Goal: Task Accomplishment & Management: Complete application form

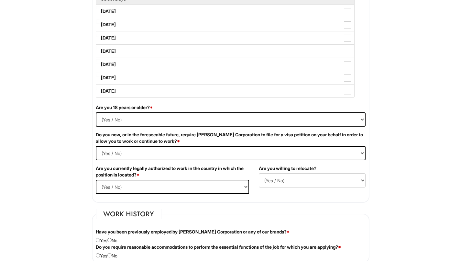
scroll to position [343, 0]
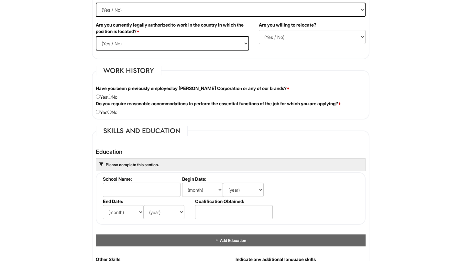
click at [78, 131] on html "Please Complete This Form 1 2 3 Operations Associate, Giorgio Armani PLEASE COM…" at bounding box center [230, 154] width 461 height 1264
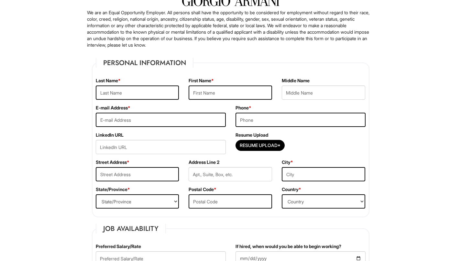
scroll to position [0, 0]
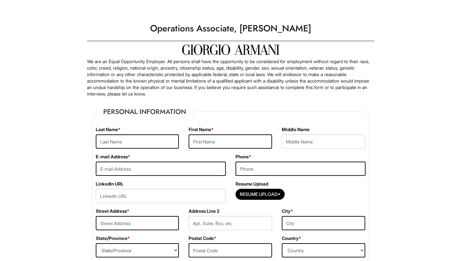
drag, startPoint x: 245, startPoint y: 29, endPoint x: 322, endPoint y: 25, distance: 77.8
click at [322, 25] on h1 "Operations Associate, Giorgio Armani" at bounding box center [231, 28] width 294 height 18
copy h1 "Giorgio Armani"
click at [185, 94] on p "We are an Equal Opportunity Employer. All persons shall have the opportunity to…" at bounding box center [230, 77] width 287 height 39
click at [139, 140] on input "text" at bounding box center [137, 141] width 83 height 14
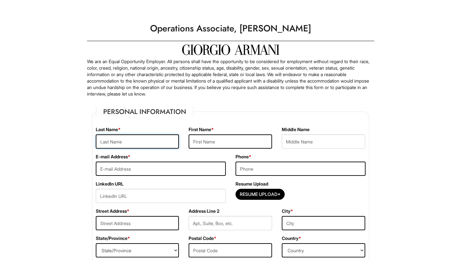
type input "Cen"
type input "Linda"
type input "cenlinda2002@gmail.com"
type input "4039238120"
type input "68 Thornwood Close NW"
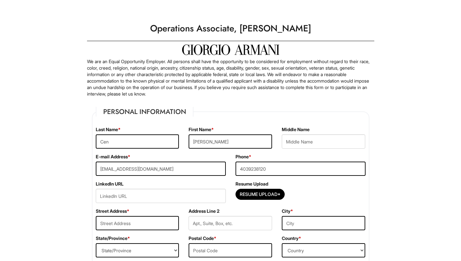
type input "Calgary"
select select "AB"
type input "T2K 5K3"
select select "Canada"
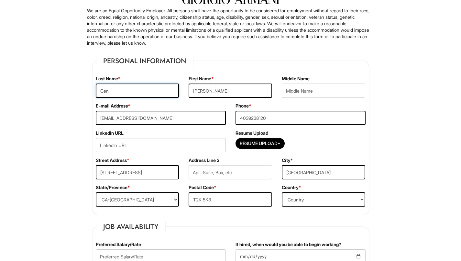
scroll to position [59, 0]
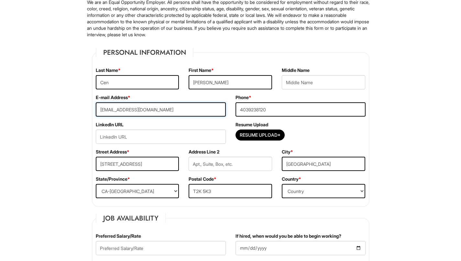
drag, startPoint x: 166, startPoint y: 108, endPoint x: 69, endPoint y: 104, distance: 97.5
type input "="
type input "lindaxcen.8@gmail.com"
click at [170, 137] on input "url" at bounding box center [161, 136] width 130 height 14
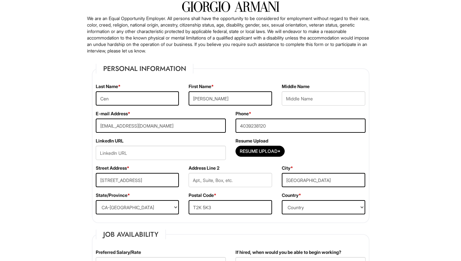
scroll to position [46, 0]
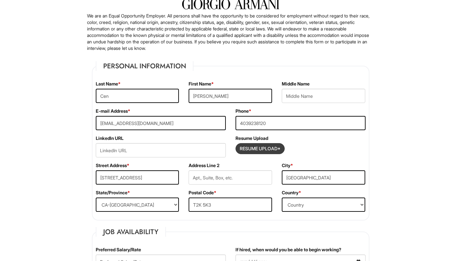
click at [274, 147] on input "Resume Upload*" at bounding box center [260, 148] width 49 height 10
type input "C:\fakepath\GiorgioArmani_OperationsAssociate_Resume_LindaCen.pdf"
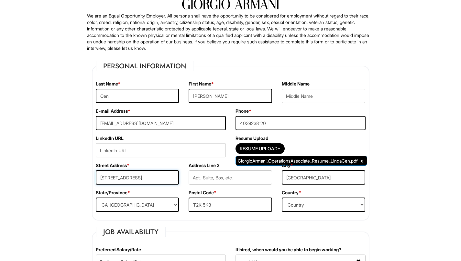
drag, startPoint x: 167, startPoint y: 176, endPoint x: 39, endPoint y: 175, distance: 127.5
type input "2922 Northern Blvd"
click at [299, 200] on select "Country Afghanistan Albania Algeria American Samoa Andorra Angola Anguilla Anta…" at bounding box center [323, 204] width 83 height 14
click at [297, 204] on select "Country Afghanistan Albania Algeria American Samoa Andorra Angola Anguilla Anta…" at bounding box center [323, 204] width 83 height 14
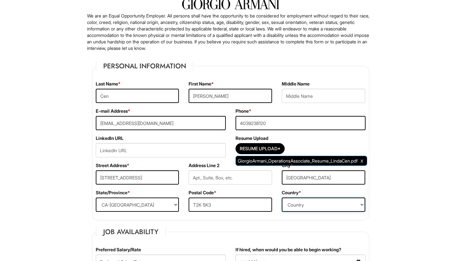
select select "United States of America"
click at [312, 176] on input "Calgary" at bounding box center [323, 177] width 83 height 14
drag, startPoint x: 309, startPoint y: 176, endPoint x: 268, endPoint y: 165, distance: 42.5
click at [272, 170] on div "Street Address * 2922 Northern Blvd Address Line 2 City * Calgary" at bounding box center [231, 175] width 280 height 27
type input "Long Island City"
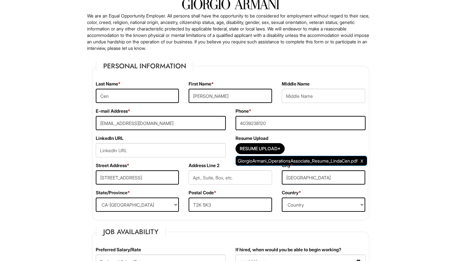
click at [197, 170] on div "Address Line 2" at bounding box center [230, 175] width 93 height 27
click at [203, 179] on input "text" at bounding box center [230, 177] width 83 height 14
click at [149, 204] on select "State/Province ALABAMA ALASKA ARIZONA ARKANSAS CALIFORNIA COLORADO CONNECTICUT …" at bounding box center [137, 204] width 83 height 14
select select "NY"
drag, startPoint x: 224, startPoint y: 205, endPoint x: 163, endPoint y: 202, distance: 61.6
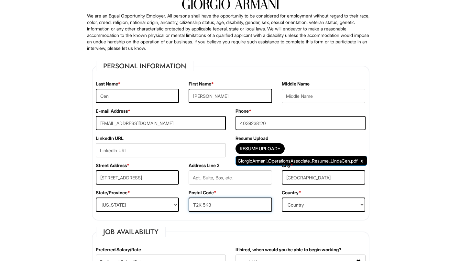
click at [167, 204] on div "State/Province * State/Province ALABAMA ALASKA ARIZONA ARKANSAS CALIFORNIA COLO…" at bounding box center [231, 202] width 280 height 27
type input "11101"
click at [209, 212] on div "Postal Code * 11101" at bounding box center [230, 202] width 93 height 27
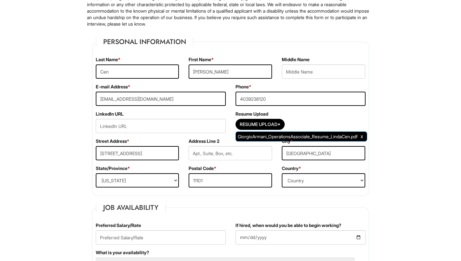
scroll to position [77, 0]
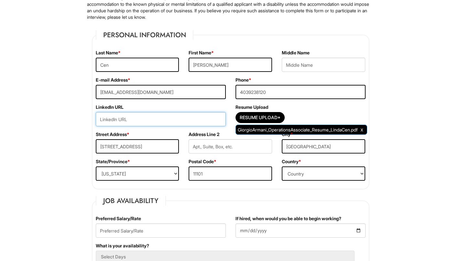
click at [160, 121] on input "url" at bounding box center [161, 119] width 130 height 14
paste input "Giorgio Armani"
type input "Giorgio Armani"
drag, startPoint x: 166, startPoint y: 120, endPoint x: 45, endPoint y: 116, distance: 121.1
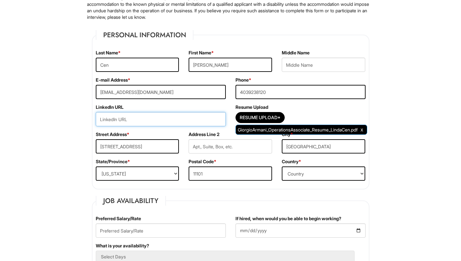
paste input "www.linkedin.com/in/lindacen"
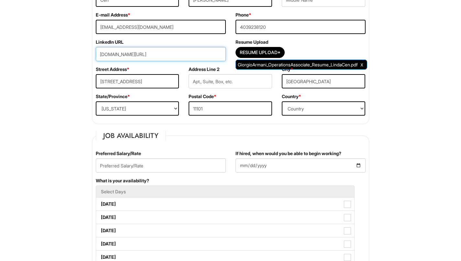
scroll to position [171, 0]
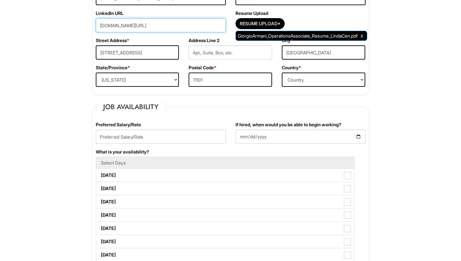
type input "www.linkedin.com/in/lindacen"
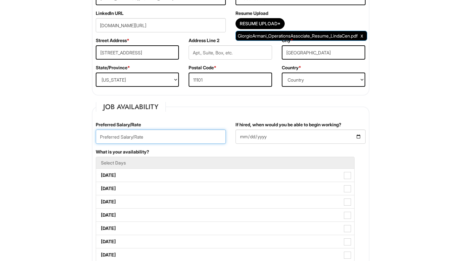
click at [163, 136] on input "text" at bounding box center [161, 136] width 130 height 14
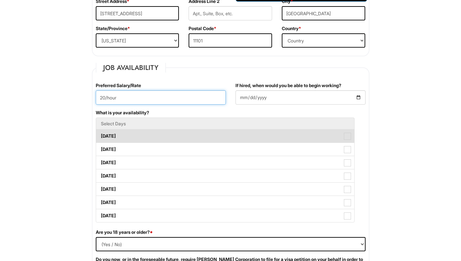
scroll to position [218, 0]
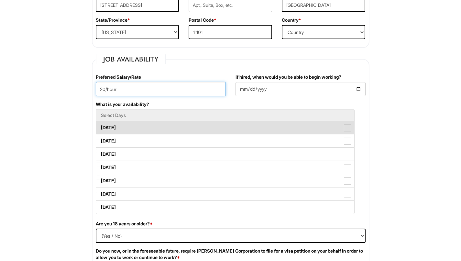
type input "20/hour"
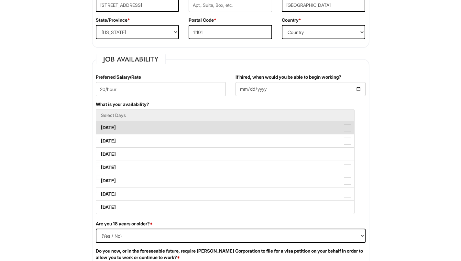
click at [168, 132] on label "Monday" at bounding box center [225, 127] width 258 height 13
click at [100, 127] on Available_Monday "Monday" at bounding box center [98, 124] width 4 height 4
checkbox Available_Monday "true"
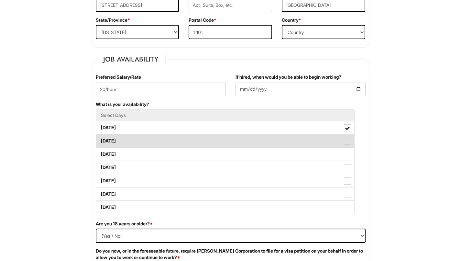
click at [168, 144] on label "Tuesday" at bounding box center [225, 140] width 258 height 13
click at [100, 140] on Available_Tuesday "Tuesday" at bounding box center [98, 138] width 4 height 4
checkbox Available_Tuesday "true"
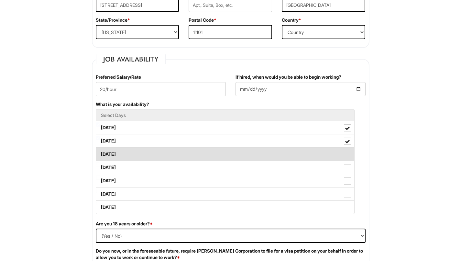
click at [188, 151] on label "Wednesday" at bounding box center [225, 154] width 258 height 13
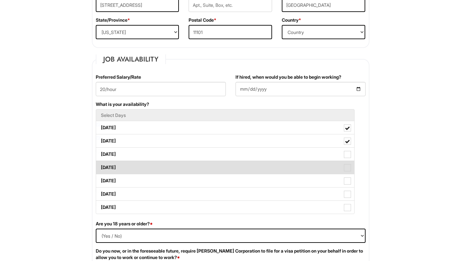
click at [188, 163] on label "Thursday" at bounding box center [225, 167] width 258 height 13
click at [100, 163] on Available_Thursday "Thursday" at bounding box center [98, 164] width 4 height 4
checkbox Available_Thursday "true"
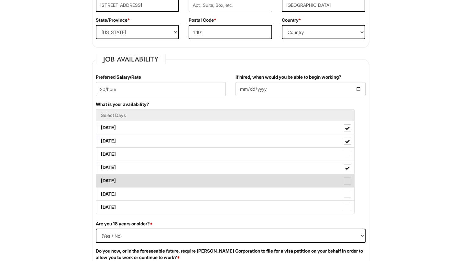
click at [185, 179] on label "Friday" at bounding box center [225, 180] width 258 height 13
click at [100, 179] on Available_Friday "Friday" at bounding box center [98, 177] width 4 height 4
checkbox Available_Friday "true"
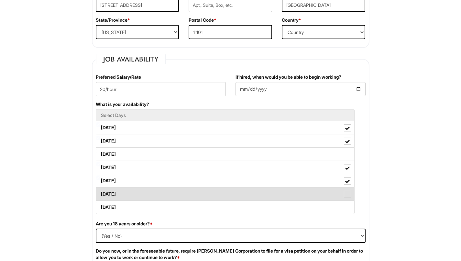
click at [181, 198] on label "Saturday" at bounding box center [225, 193] width 258 height 13
click at [100, 193] on Available_Saturday "Saturday" at bounding box center [98, 191] width 4 height 4
checkbox Available_Saturday "true"
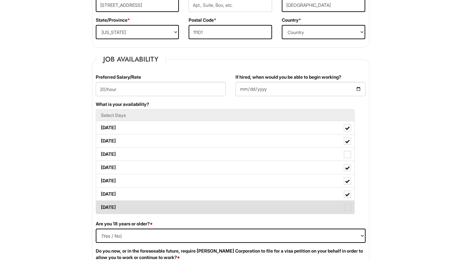
click at [180, 209] on label "Sunday" at bounding box center [225, 207] width 258 height 13
click at [100, 206] on Available_Sunday "Sunday" at bounding box center [98, 204] width 4 height 4
checkbox Available_Sunday "true"
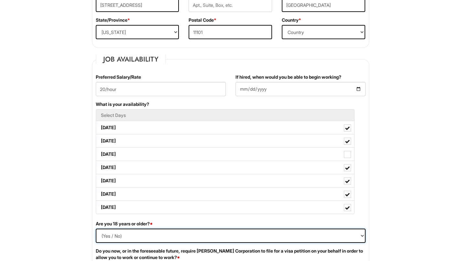
click at [174, 235] on select "(Yes / No) Yes No" at bounding box center [231, 235] width 270 height 14
select select "Yes"
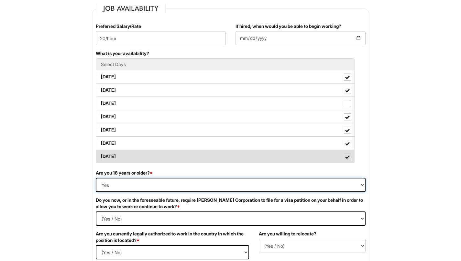
scroll to position [275, 0]
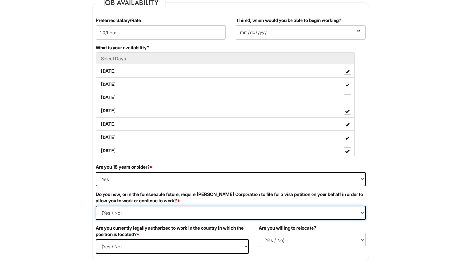
click at [186, 214] on Required "(Yes / No) Yes No" at bounding box center [231, 212] width 270 height 14
select Required "No"
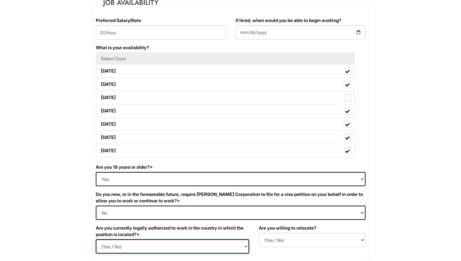
click at [171, 246] on select "(Yes / No) Yes No" at bounding box center [172, 246] width 153 height 14
select select "Yes"
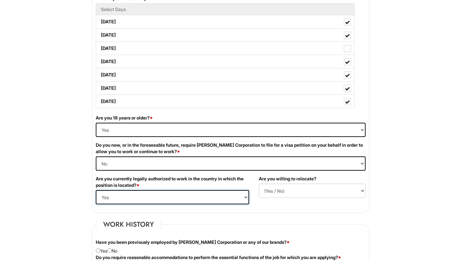
scroll to position [355, 0]
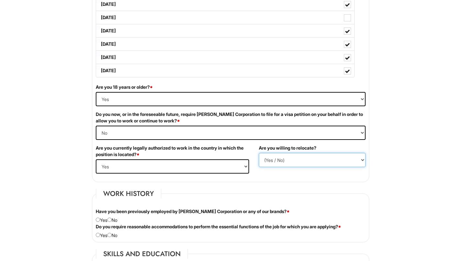
click at [292, 157] on select "(Yes / No) No Yes" at bounding box center [312, 160] width 107 height 14
click at [280, 161] on select "(Yes / No) No Yes" at bounding box center [312, 160] width 107 height 14
select select "N"
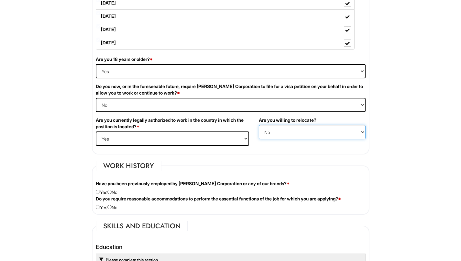
scroll to position [389, 0]
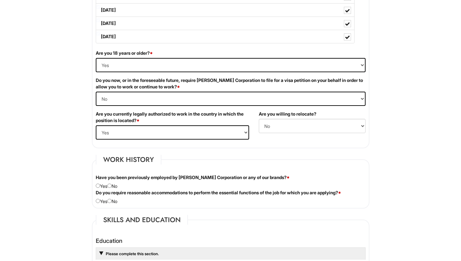
click at [116, 184] on div "Have you been previously employed by Giorgio Armani Corporation or any of our b…" at bounding box center [231, 181] width 280 height 15
click at [113, 183] on div "Have you been previously employed by Giorgio Armani Corporation or any of our b…" at bounding box center [231, 181] width 280 height 15
click at [112, 187] on input "radio" at bounding box center [109, 185] width 4 height 4
radio input "true"
click at [113, 198] on div "Do you require reasonable accommodations to perform the essential functions of …" at bounding box center [231, 196] width 280 height 15
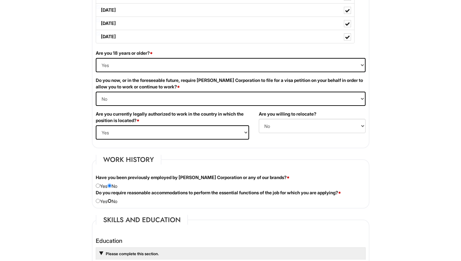
click at [112, 200] on input "radio" at bounding box center [109, 201] width 4 height 4
radio input "true"
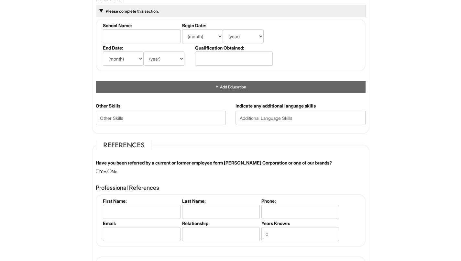
scroll to position [631, 0]
click at [112, 171] on input "radio" at bounding box center [109, 171] width 4 height 4
radio input "true"
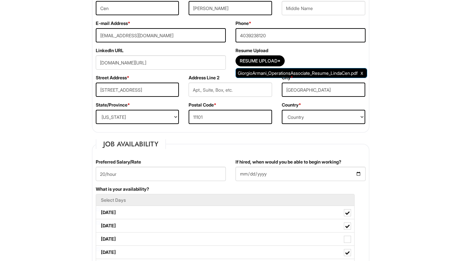
scroll to position [138, 0]
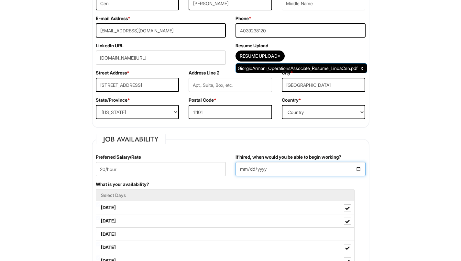
click at [242, 168] on input "If hired, when would you be able to begin working?" at bounding box center [301, 169] width 130 height 14
click at [258, 168] on input "If hired, when would you be able to begin working?" at bounding box center [301, 169] width 130 height 14
type input "2025-10-01"
click at [278, 178] on div "If hired, when would you be able to begin working? 2025-10-01" at bounding box center [301, 167] width 140 height 27
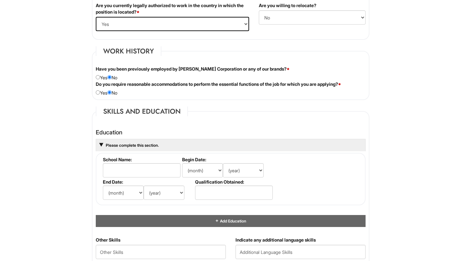
scroll to position [583, 0]
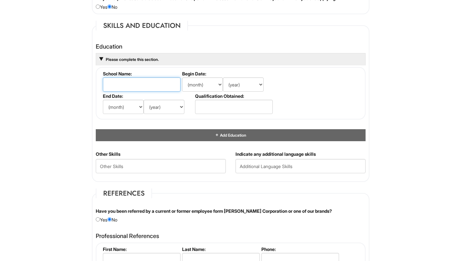
click at [146, 84] on input "text" at bounding box center [142, 84] width 78 height 14
type input "Parsons School of Design"
click at [197, 88] on select "(month) Jan Feb Mar Apr May Jun Jul Aug Sep Oct Nov Dec" at bounding box center [202, 84] width 41 height 14
select select "8"
click at [238, 79] on select "(year) 2029 2028 2027 2026 2025 2024 2023 2022 2021 2020 2019 2018 2017 2016 20…" at bounding box center [243, 84] width 41 height 14
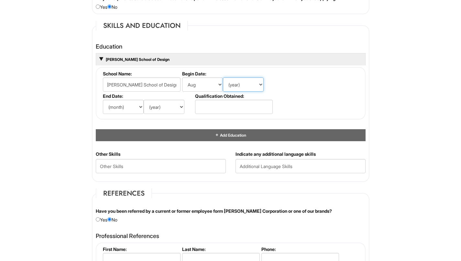
select select "2024"
click at [125, 102] on select "(month) Jan Feb Mar Apr May Jun Jul Aug Sep Oct Nov Dec" at bounding box center [123, 107] width 41 height 14
select select "8"
click at [165, 100] on select "(year) 2029 2028 2027 2026 2025 2024 2023 2022 2021 2020 2019 2018 2017 2016 20…" at bounding box center [164, 107] width 41 height 14
select select "2025"
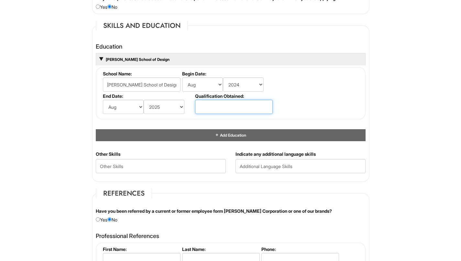
click at [223, 109] on input "text" at bounding box center [234, 107] width 78 height 14
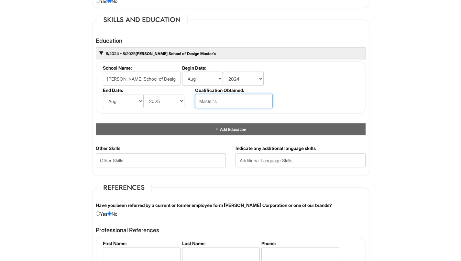
scroll to position [590, 0]
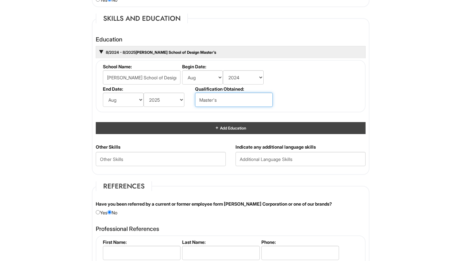
type input "Master's"
click at [163, 126] on div "Add Education" at bounding box center [231, 128] width 270 height 12
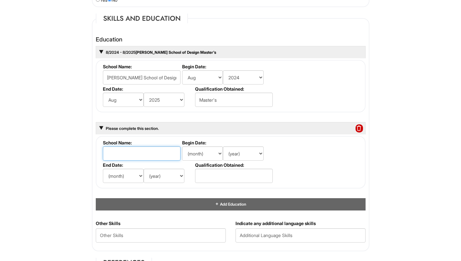
click at [132, 152] on input "text" at bounding box center [142, 153] width 78 height 14
type input "U"
type input "Sauder School of Business"
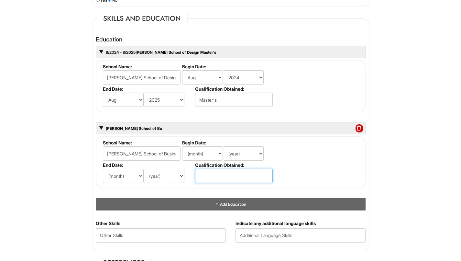
click at [211, 177] on input "text" at bounding box center [234, 176] width 78 height 14
type input "Bachelor's of Commerce"
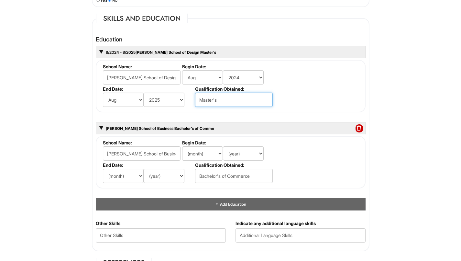
click at [228, 101] on input "Master's" at bounding box center [234, 100] width 78 height 14
type input "Master's of Arts"
click at [129, 174] on select "(month) Jan Feb Mar Apr May Jun Jul Aug Sep Oct Nov Dec" at bounding box center [123, 176] width 41 height 14
select select "5"
click at [161, 174] on select "(year) 2029 2028 2027 2026 2025 2024 2023 2022 2021 2020 2019 2018 2017 2016 20…" at bounding box center [164, 176] width 41 height 14
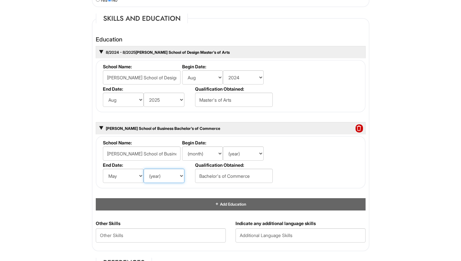
select select "2024"
click at [211, 154] on select "(month) Jan Feb Mar Apr May Jun Jul Aug Sep Oct Nov Dec" at bounding box center [202, 153] width 41 height 14
select select "9"
click at [231, 157] on select "(year) 2029 2028 2027 2026 2025 2024 2023 2022 2021 2020 2019 2018 2017 2016 20…" at bounding box center [243, 153] width 41 height 14
select select "2020"
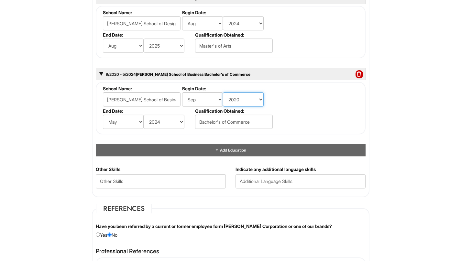
scroll to position [654, 0]
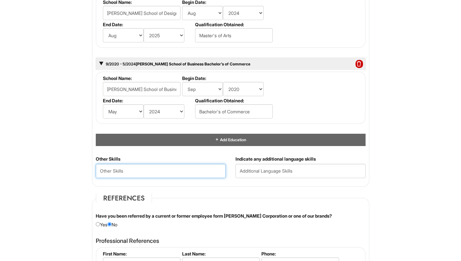
click at [199, 171] on Skills "text" at bounding box center [161, 171] width 130 height 14
type Skills "Shopify, E-commerce, Retail, Sales, Design, Data Analytics, Excel, Retail Math"
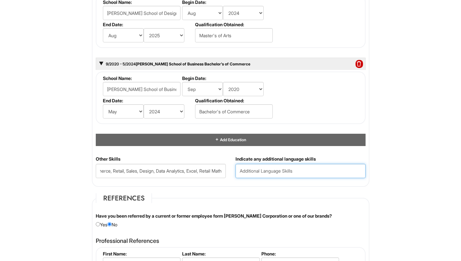
click at [253, 175] on input "text" at bounding box center [301, 171] width 130 height 14
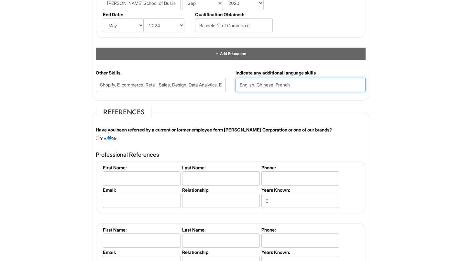
scroll to position [781, 0]
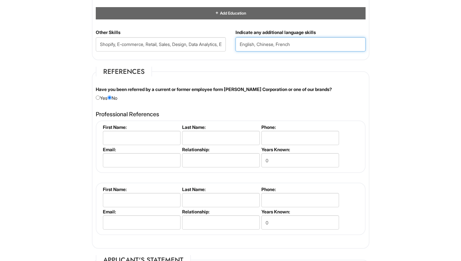
type input "English, Chinese, French"
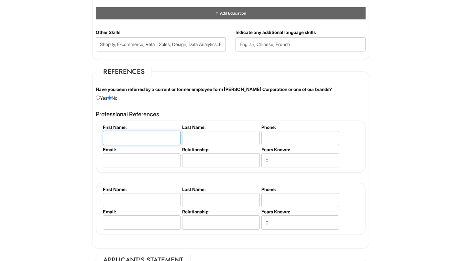
click at [122, 138] on input "text" at bounding box center [142, 138] width 78 height 14
type input "Marie"
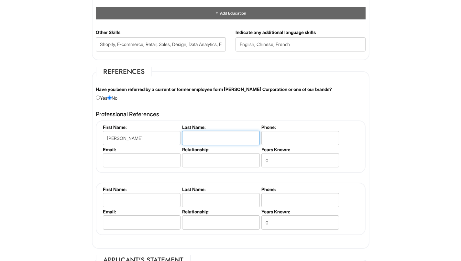
click at [191, 142] on input "text" at bounding box center [221, 138] width 78 height 14
type input "A"
type input "S"
drag, startPoint x: 160, startPoint y: 140, endPoint x: 78, endPoint y: 139, distance: 82.2
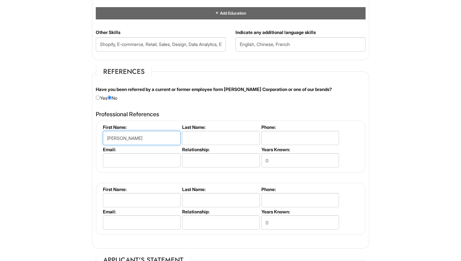
type input "Emily"
click at [209, 131] on input "text" at bounding box center [221, 138] width 78 height 14
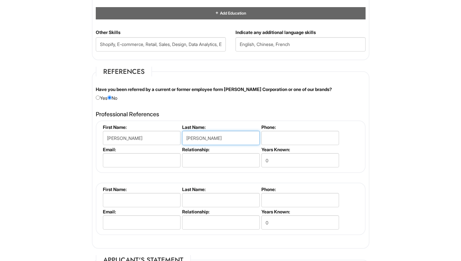
type input "Huggard"
click at [211, 160] on input "text" at bounding box center [221, 160] width 78 height 14
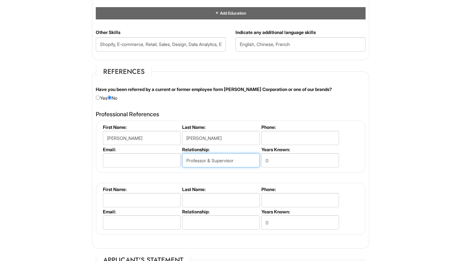
type input "Professor & Supervisor"
click at [276, 160] on input "0" at bounding box center [300, 160] width 78 height 14
type input "1"
click at [119, 159] on input "email" at bounding box center [142, 160] width 78 height 14
type input "e"
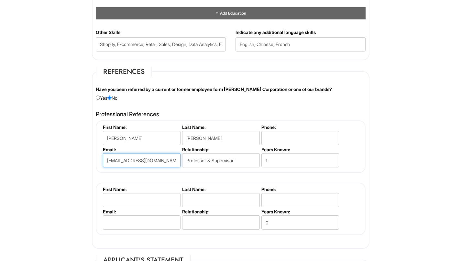
type input "huggarde@newschool.edu"
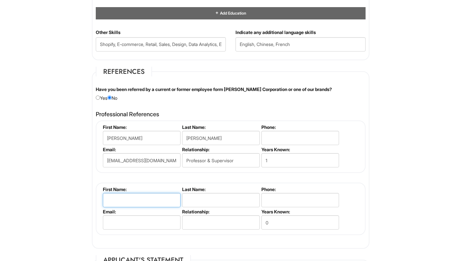
click at [159, 201] on input "text" at bounding box center [142, 200] width 78 height 14
type input "Lacey"
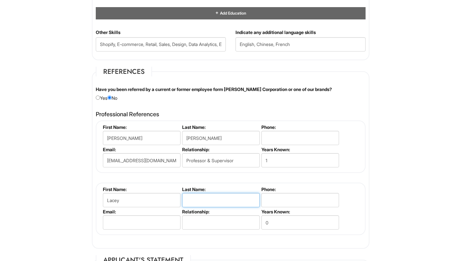
click at [230, 206] on input "text" at bounding box center [221, 200] width 78 height 14
type input "Pritchard"
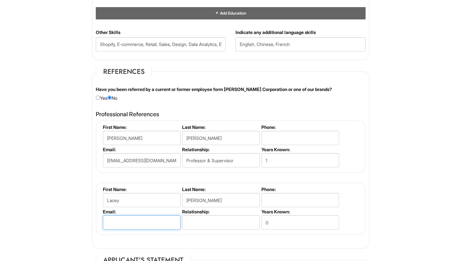
click at [154, 222] on input "email" at bounding box center [142, 222] width 78 height 14
type input "lacey@annikainez.com"
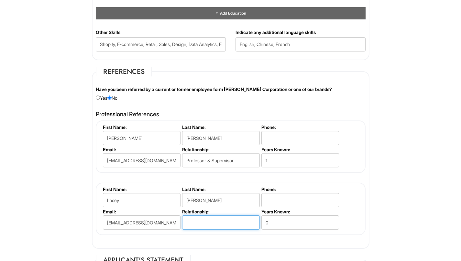
click at [217, 218] on input "text" at bounding box center [221, 222] width 78 height 14
type input "M"
type input "HR Manager"
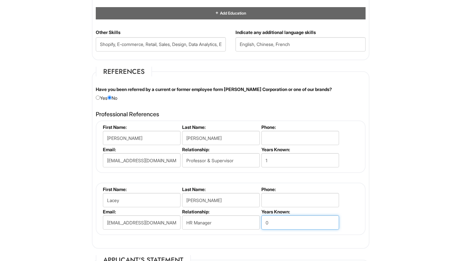
click at [281, 226] on input "0" at bounding box center [300, 222] width 78 height 14
type input "1"
click at [359, 180] on div "Emily Huggard First Name: Emily Last Name: Huggard Phone: Email: huggarde@newsc…" at bounding box center [231, 177] width 270 height 115
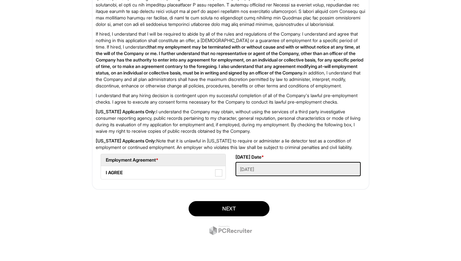
scroll to position [1105, 0]
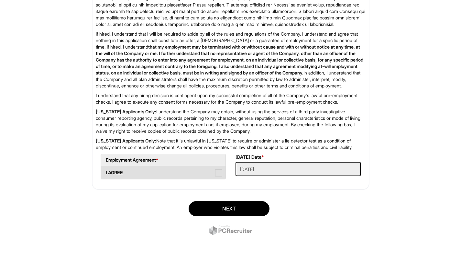
click at [217, 173] on span at bounding box center [218, 172] width 7 height 7
click at [105, 171] on AGREE "I AGREE" at bounding box center [103, 169] width 4 height 4
checkbox AGREE "true"
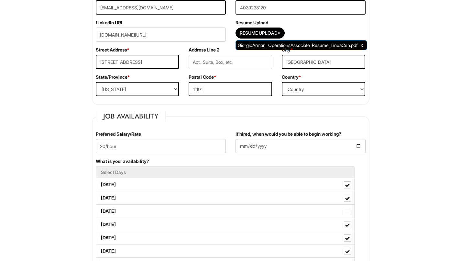
scroll to position [0, 0]
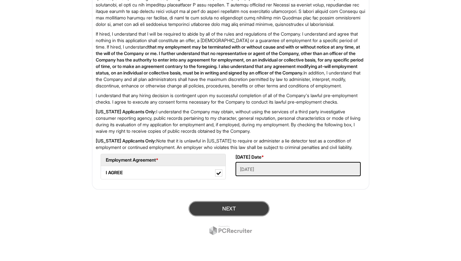
click at [250, 203] on button "Next" at bounding box center [229, 208] width 81 height 15
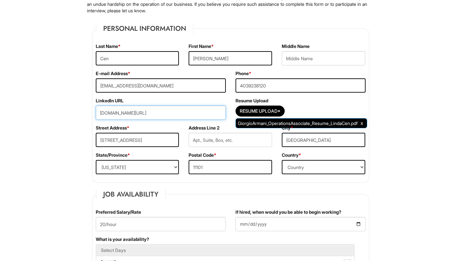
scroll to position [81, 0]
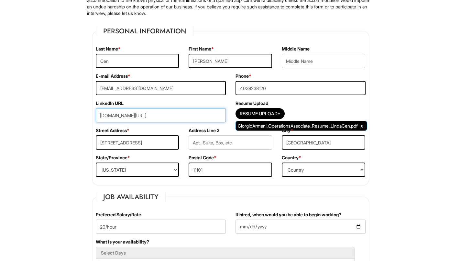
click at [186, 113] on input "www.linkedin.com/in/lindacen" at bounding box center [161, 115] width 130 height 14
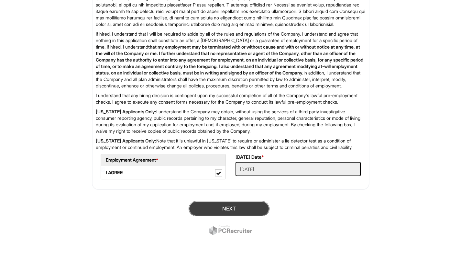
click at [218, 205] on button "Next" at bounding box center [229, 208] width 81 height 15
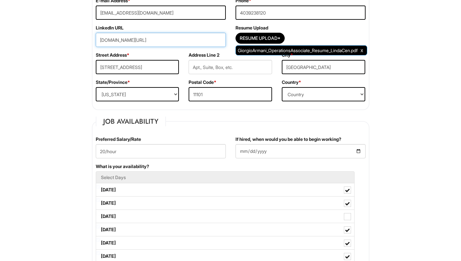
scroll to position [155, 0]
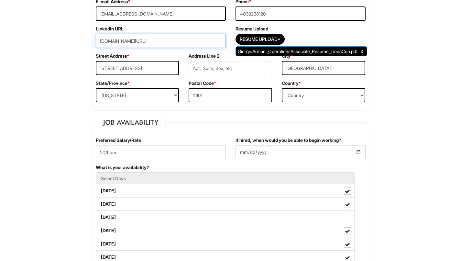
click at [100, 40] on input "www.linkedin.com/in/lindacen" at bounding box center [161, 41] width 130 height 14
type input "http://www.linkedin.com/in/lindacen"
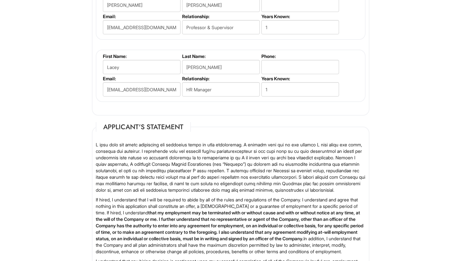
scroll to position [1092, 0]
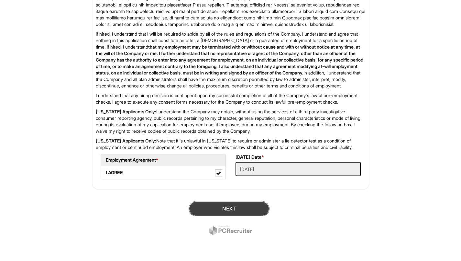
click at [226, 216] on button "Next" at bounding box center [229, 208] width 81 height 15
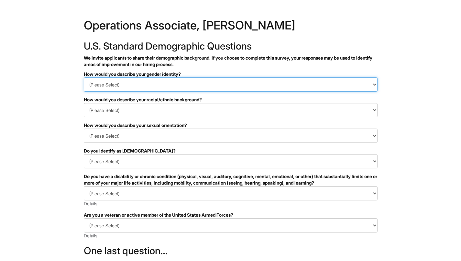
click at [214, 88] on select "(Please Select) Man Woman Non-binary I prefer to self-describe I don't wish to …" at bounding box center [231, 84] width 294 height 14
select select "Woman"
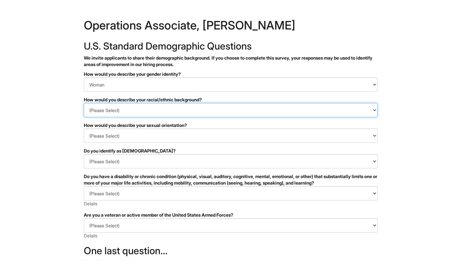
click at [195, 113] on select "(Please Select) Black or of African descent East Asian Hispanic, Latinx or of S…" at bounding box center [231, 110] width 294 height 14
select select "East Asian"
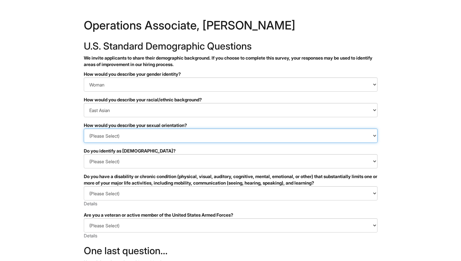
click at [171, 142] on select "(Please Select) Asexual Bisexual and/or pansexual Gay Heterosexual Lesbian Quee…" at bounding box center [231, 135] width 294 height 14
select select "Heterosexual"
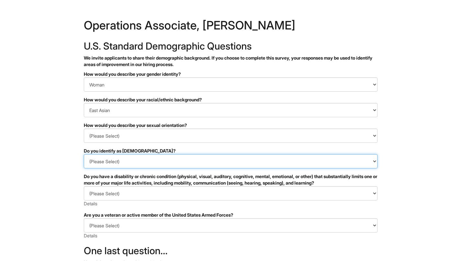
click at [165, 158] on select "(Please Select) Yes No I prefer to self-describe I don't wish to answer" at bounding box center [231, 161] width 294 height 14
select select "No"
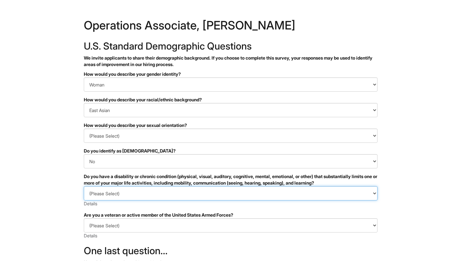
click at [151, 198] on select "(Please Select) YES, I HAVE A DISABILITY (or previously had a disability) NO, I…" at bounding box center [231, 193] width 294 height 14
select select "NO, I DON'T HAVE A DISABILITY"
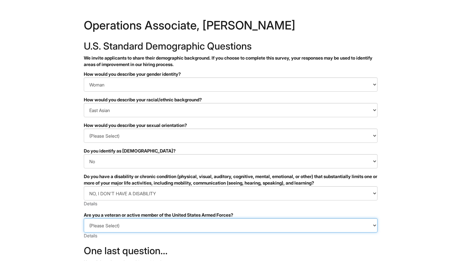
click at [148, 226] on select "(Please Select) I IDENTIFY AS ONE OR MORE OF THE CLASSIFICATIONS OF PROTECTED V…" at bounding box center [231, 225] width 294 height 14
select select "I AM NOT A PROTECTED VETERAN"
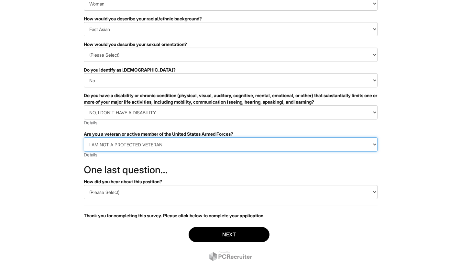
scroll to position [104, 0]
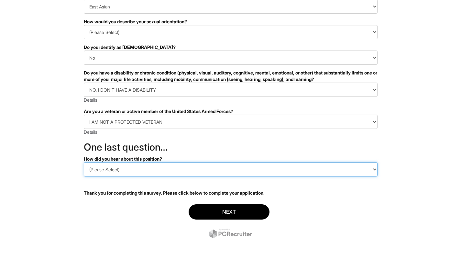
click at [143, 171] on select "(Please Select) CareerBuilder Indeed LinkedIn Monster Referral Other" at bounding box center [231, 169] width 294 height 14
select select "LinkedIn"
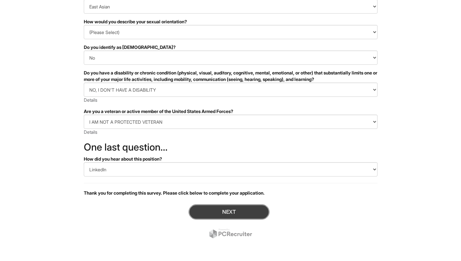
click at [225, 209] on button "Next" at bounding box center [229, 211] width 81 height 15
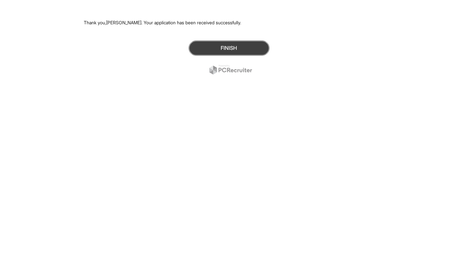
click at [229, 47] on button "Finish" at bounding box center [229, 47] width 81 height 15
